Goal: Task Accomplishment & Management: Use online tool/utility

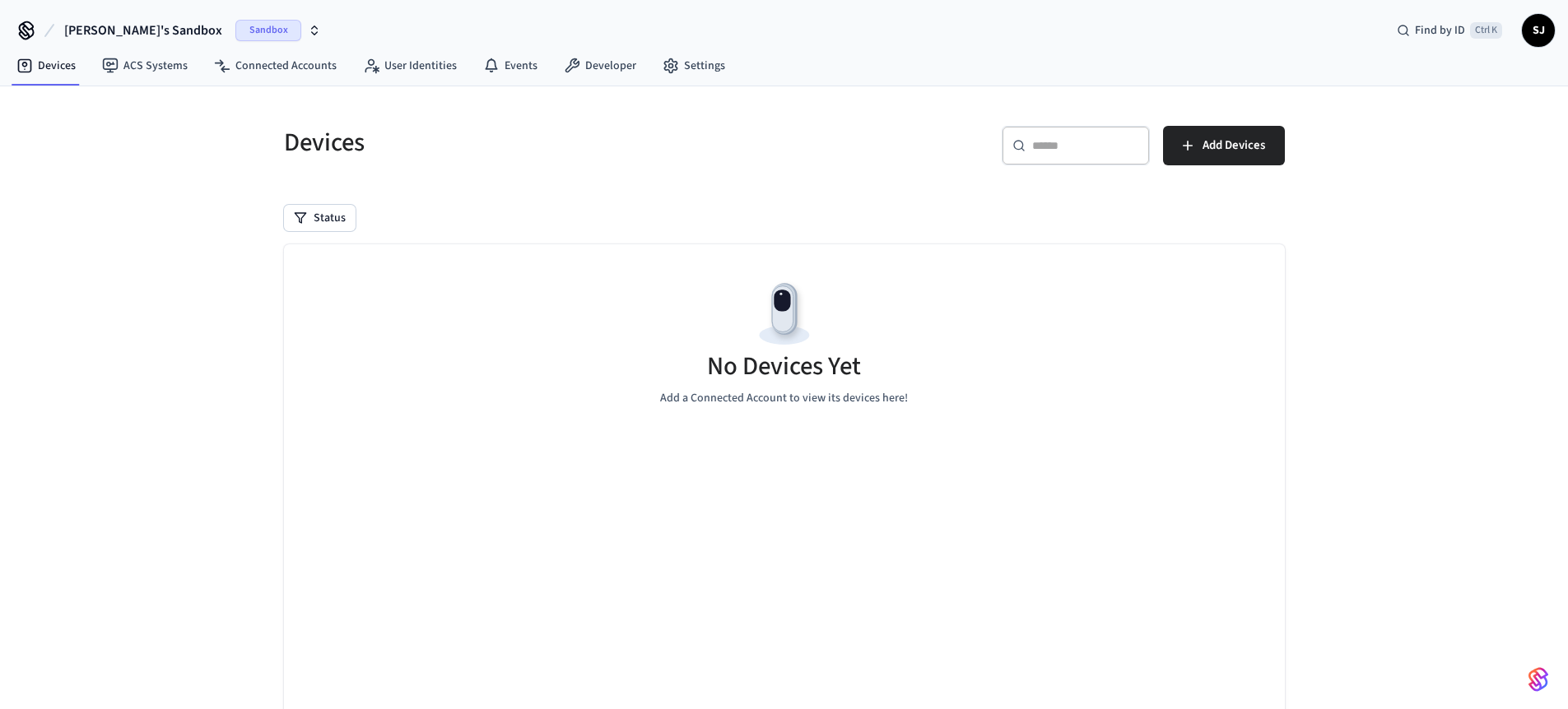
click at [98, 25] on span "[PERSON_NAME]'s Sandbox" at bounding box center [143, 30] width 158 height 20
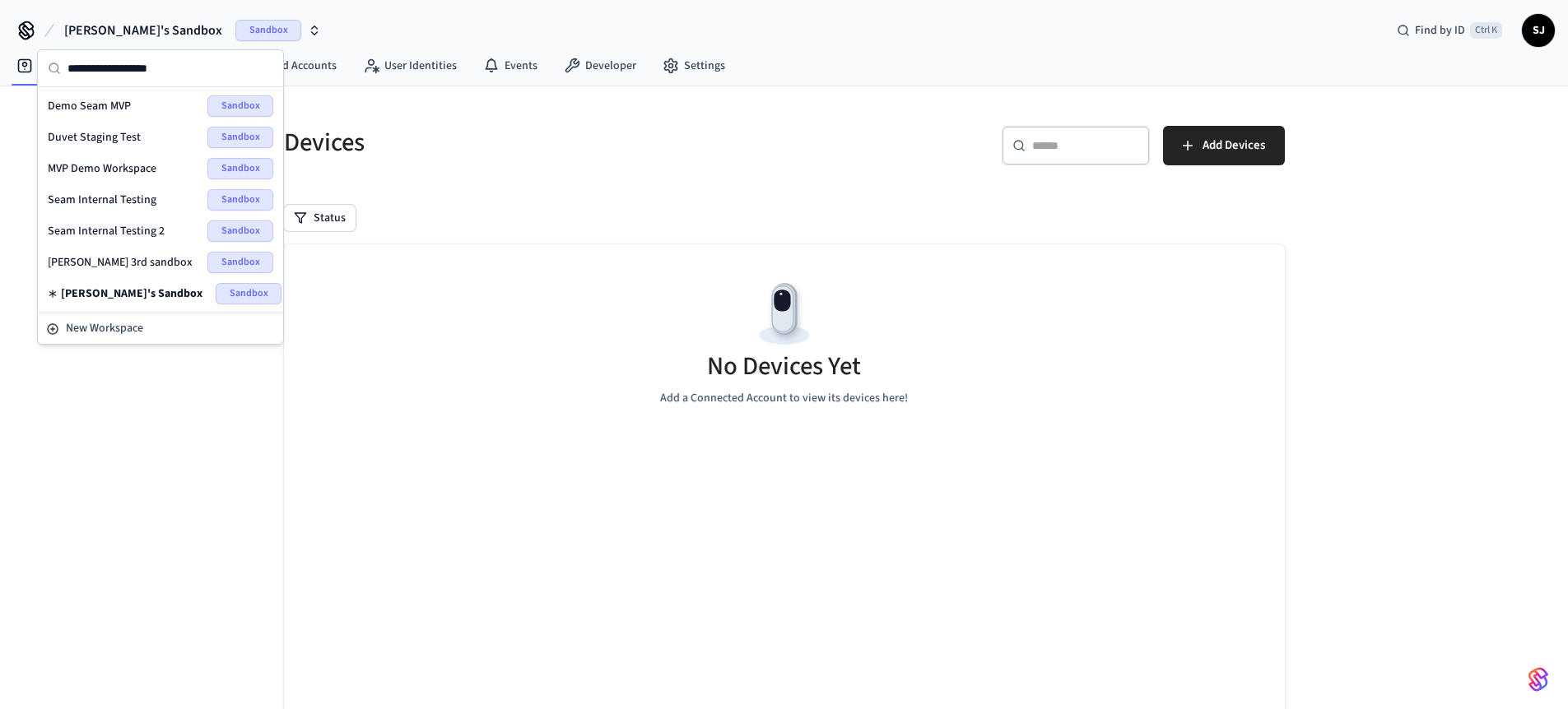
click at [91, 222] on div "Seam Internal Testing 2 Sandbox" at bounding box center [160, 231] width 225 height 22
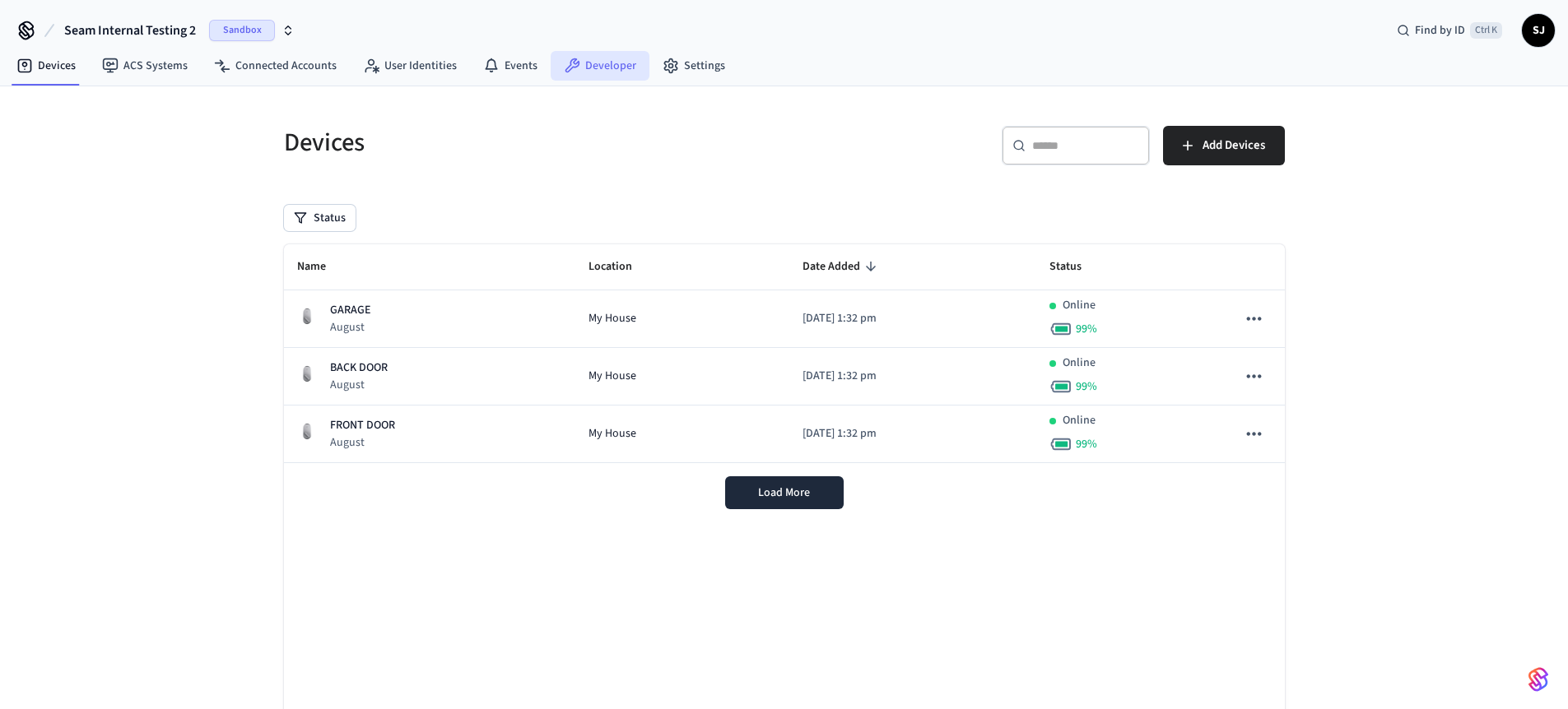
click at [574, 77] on link "Developer" at bounding box center [600, 66] width 99 height 29
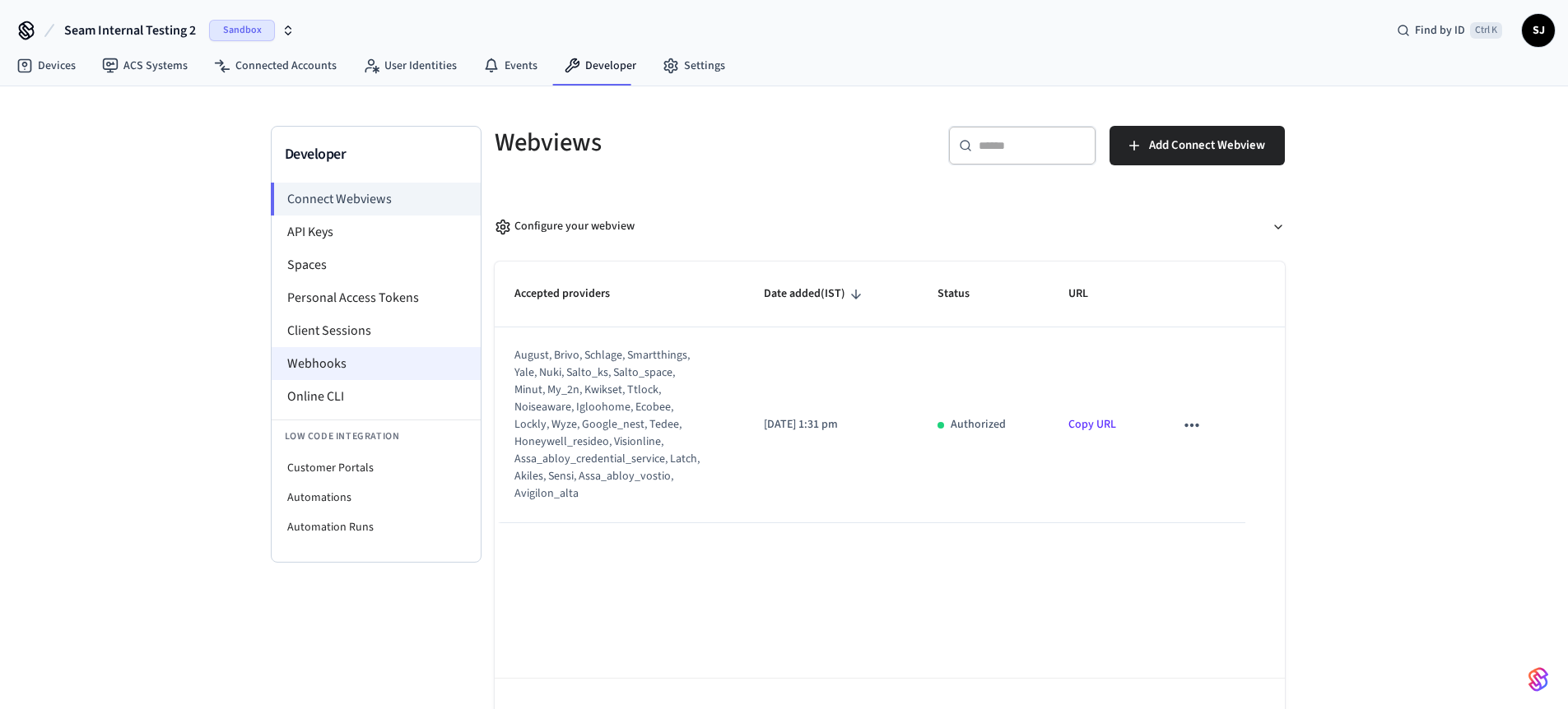
click at [308, 371] on li "Webhooks" at bounding box center [376, 364] width 209 height 33
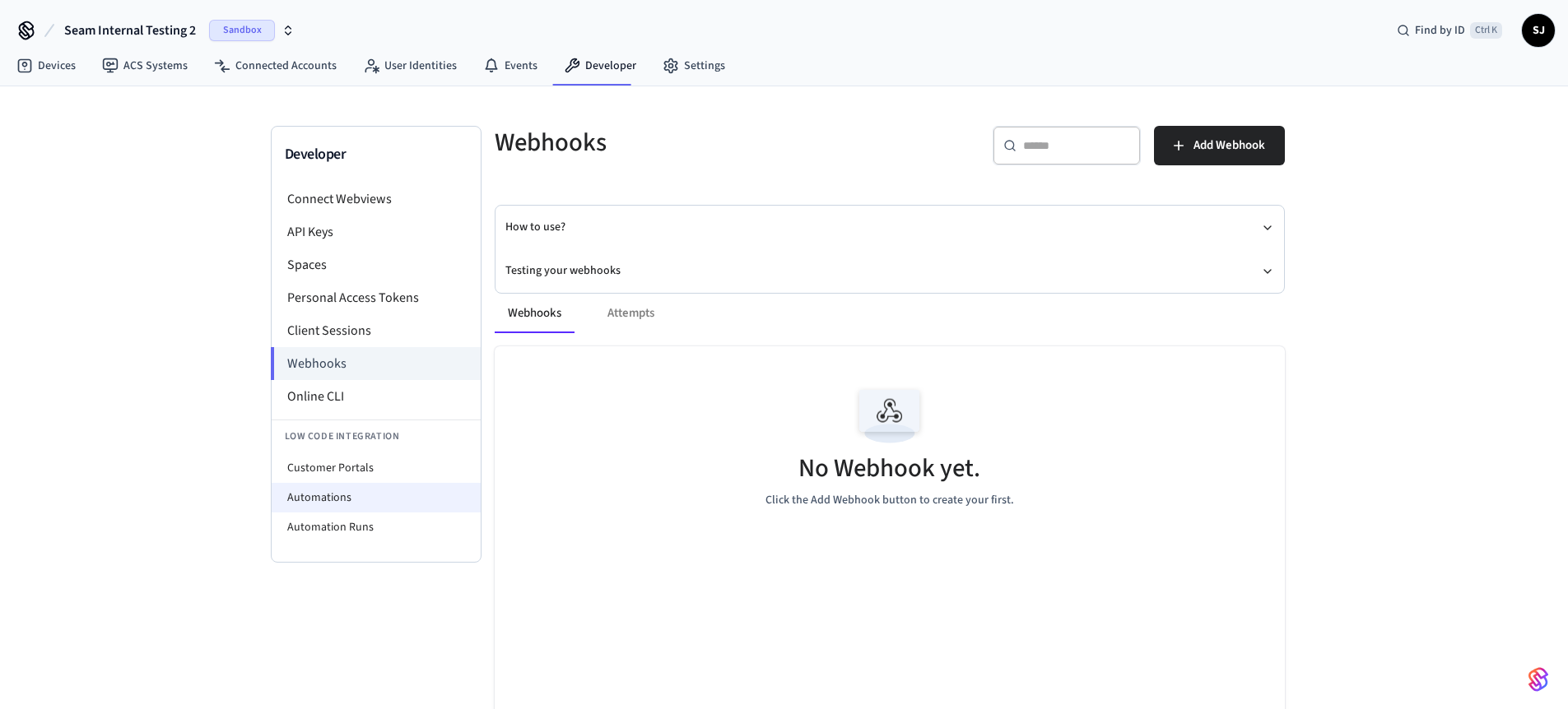
click at [314, 487] on li "Automations" at bounding box center [376, 498] width 209 height 29
click at [360, 462] on li "Customer Portals" at bounding box center [376, 467] width 209 height 29
select select "**********"
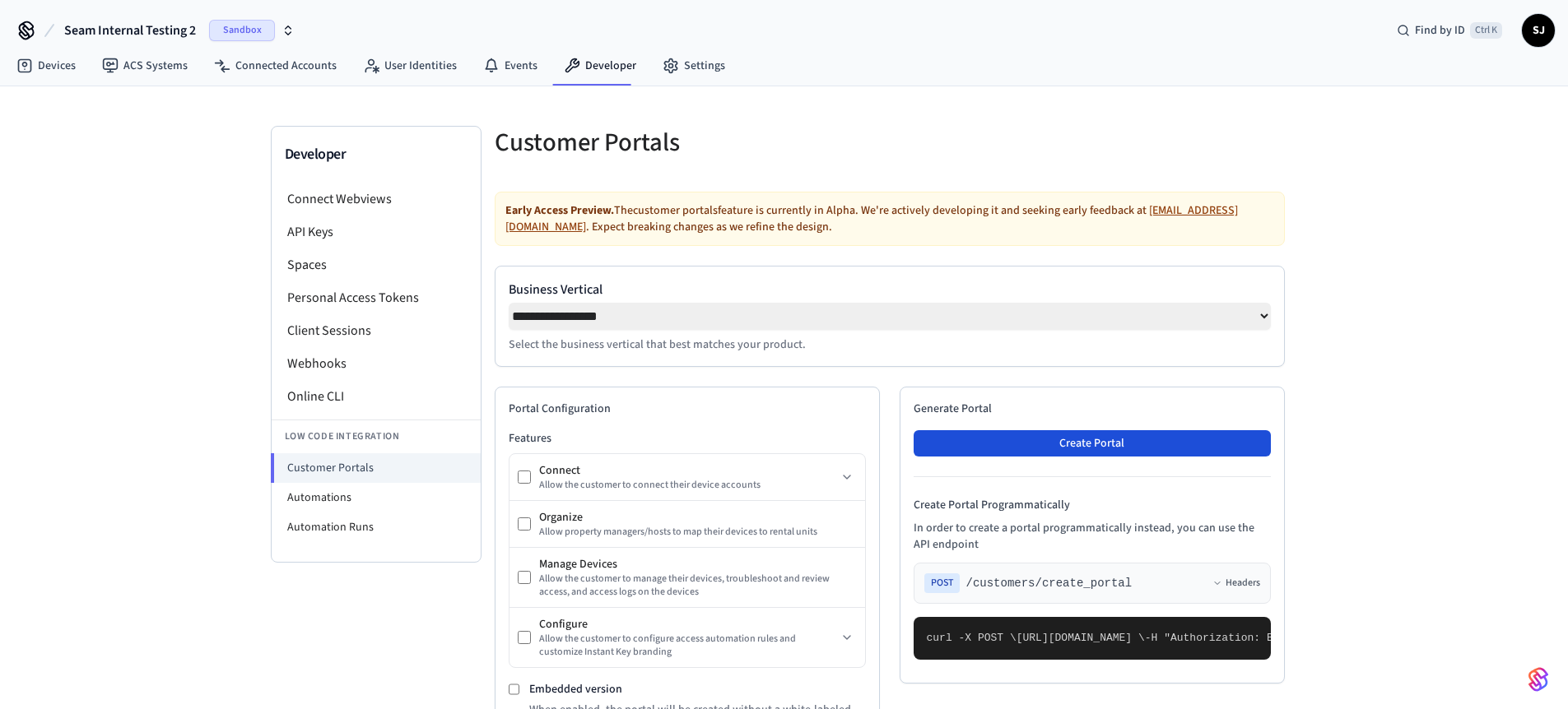
drag, startPoint x: 1025, startPoint y: 428, endPoint x: 994, endPoint y: 444, distance: 34.9
click at [994, 444] on div "Generate Portal Create Portal Create Portal Programmatically In order to create…" at bounding box center [1092, 535] width 386 height 297
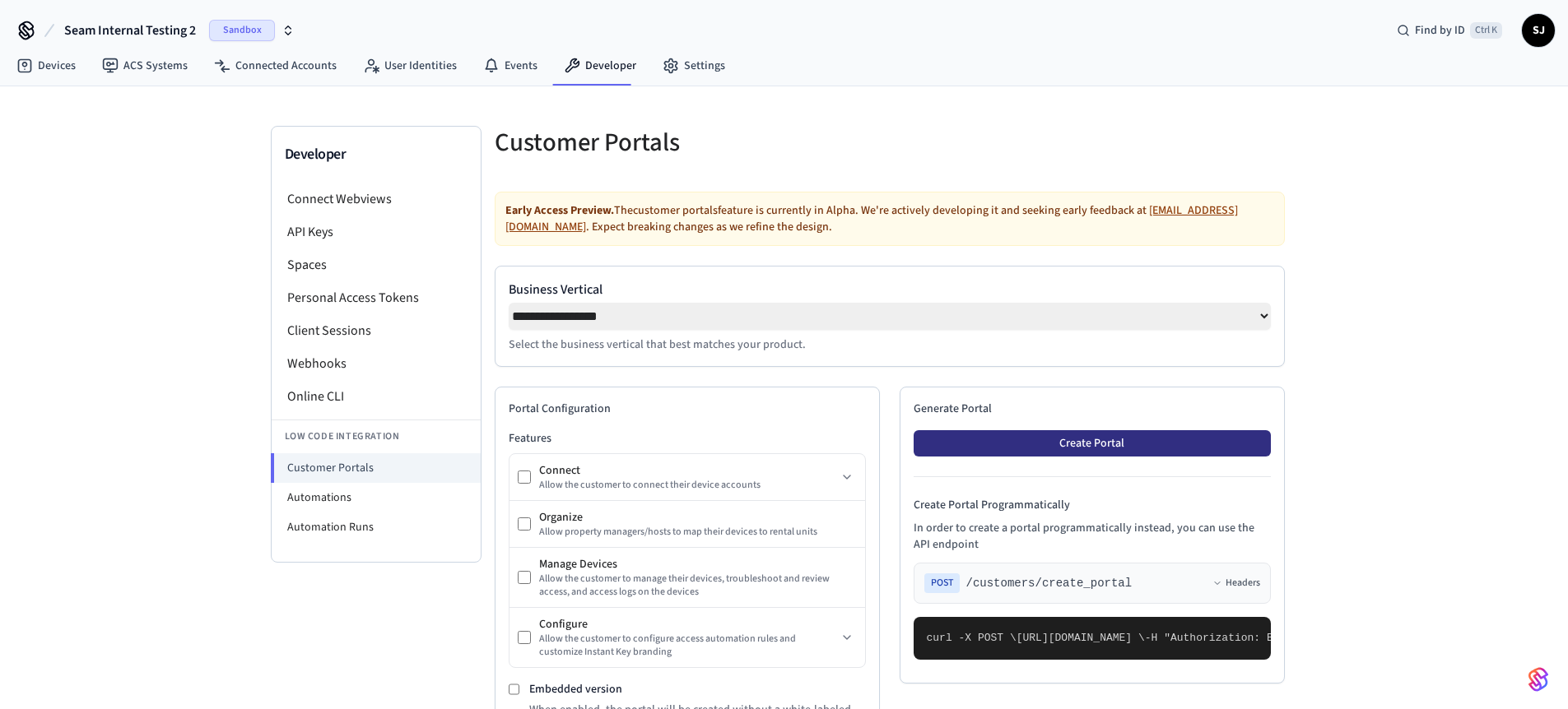
click at [994, 444] on button "Create Portal" at bounding box center [1092, 443] width 357 height 26
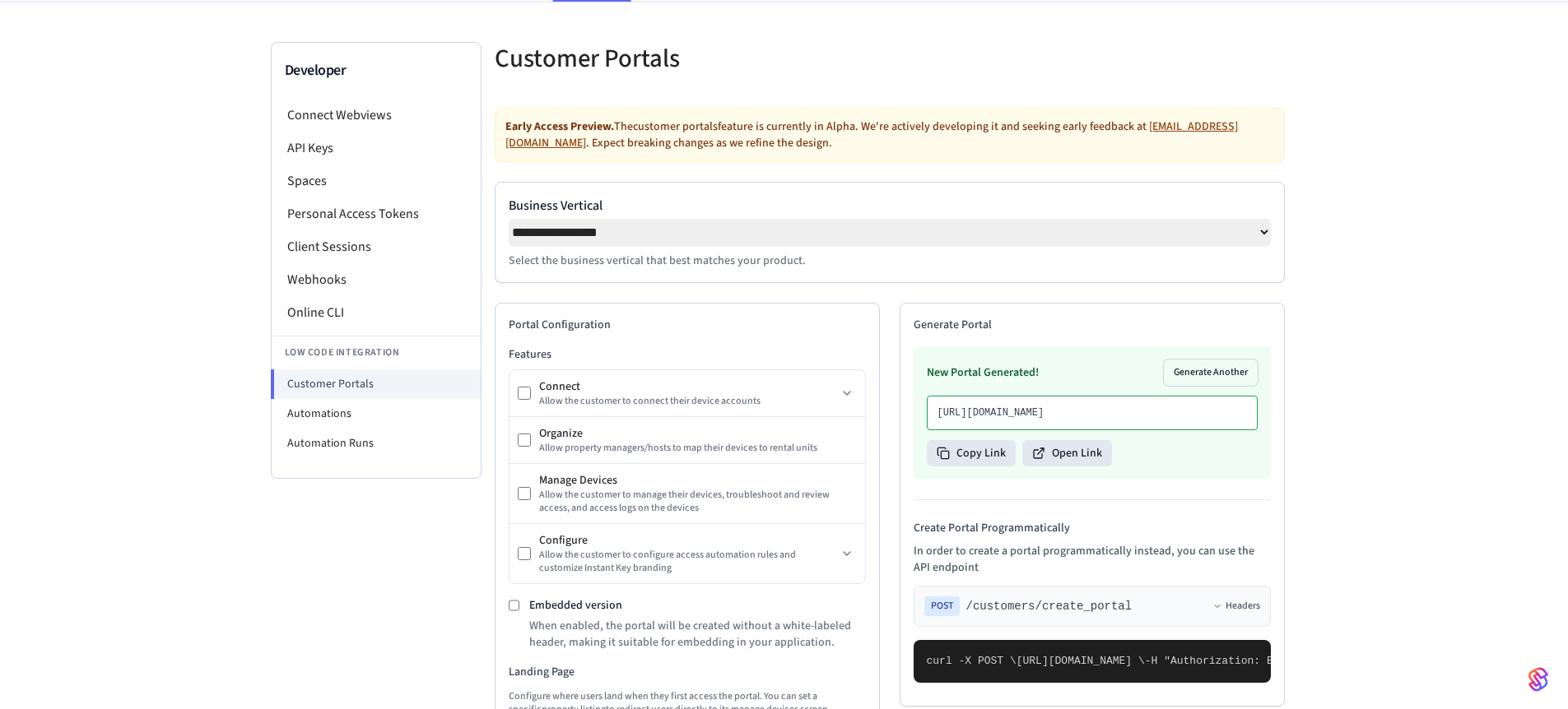
scroll to position [35, 0]
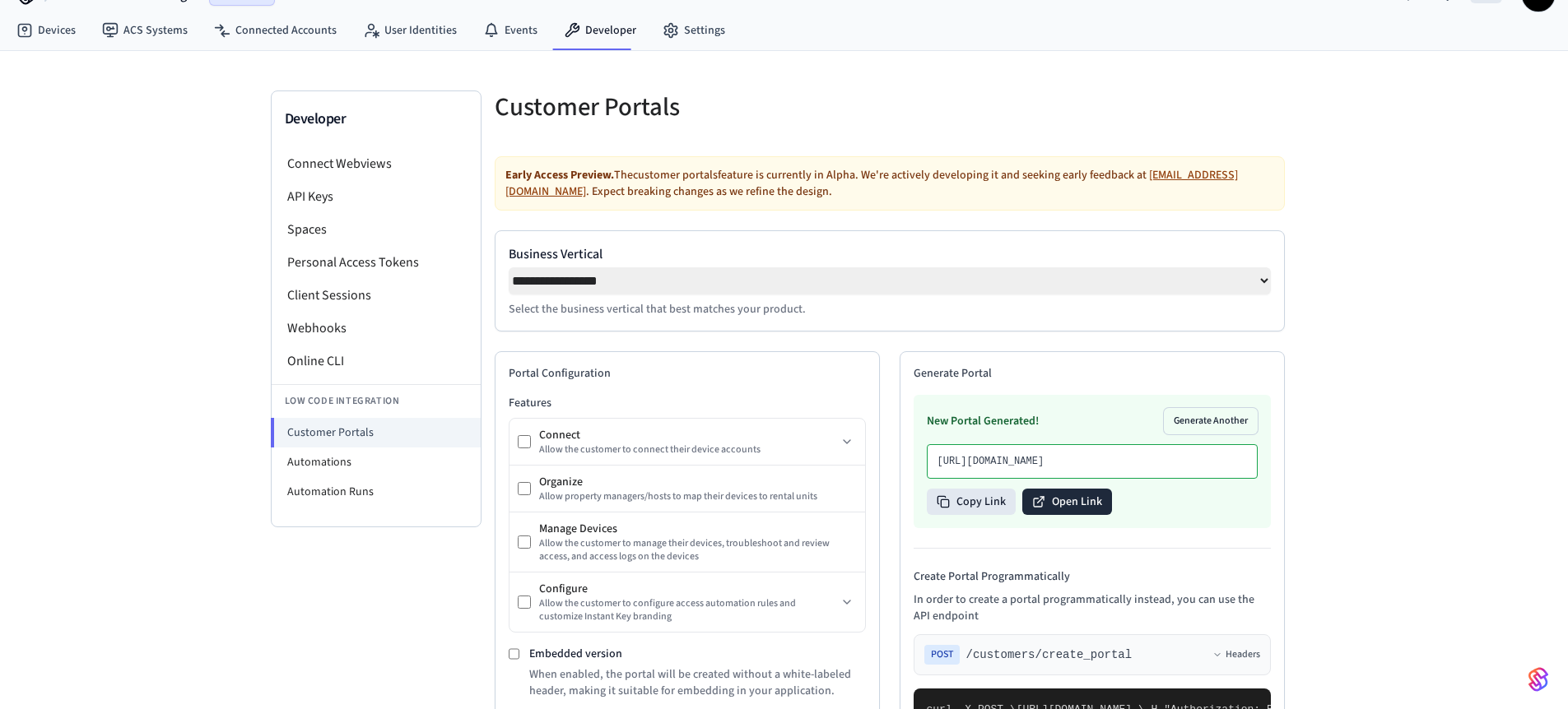
click at [1062, 515] on button "Open Link" at bounding box center [1067, 501] width 90 height 26
